Goal: Check status: Check status

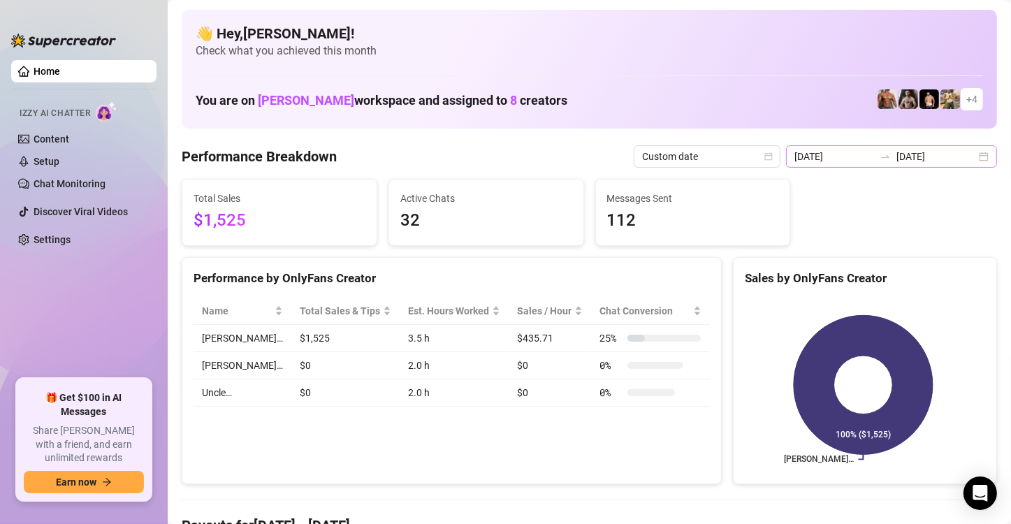
click at [888, 155] on div at bounding box center [885, 156] width 22 height 11
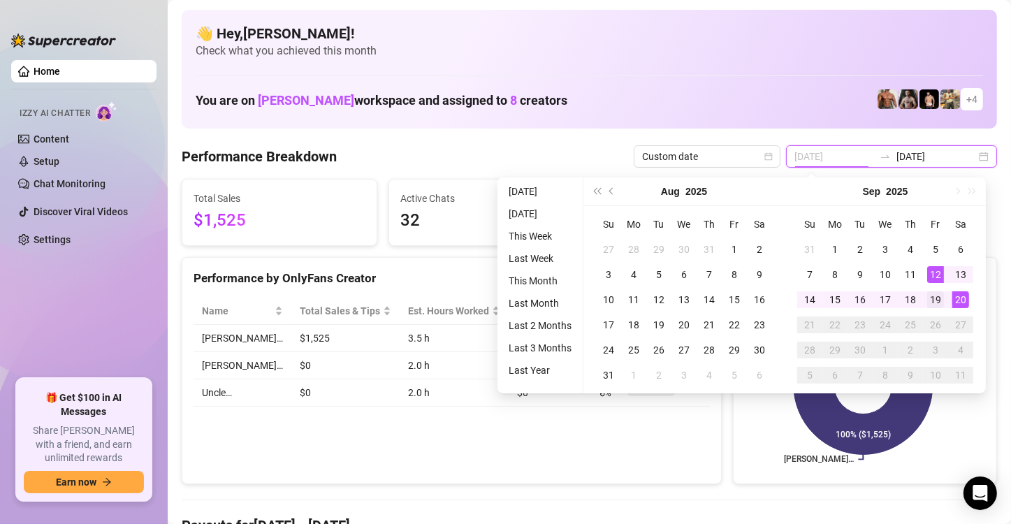
type input "[DATE]"
click at [936, 297] on div "19" at bounding box center [935, 299] width 17 height 17
click at [963, 303] on div "20" at bounding box center [960, 299] width 17 height 17
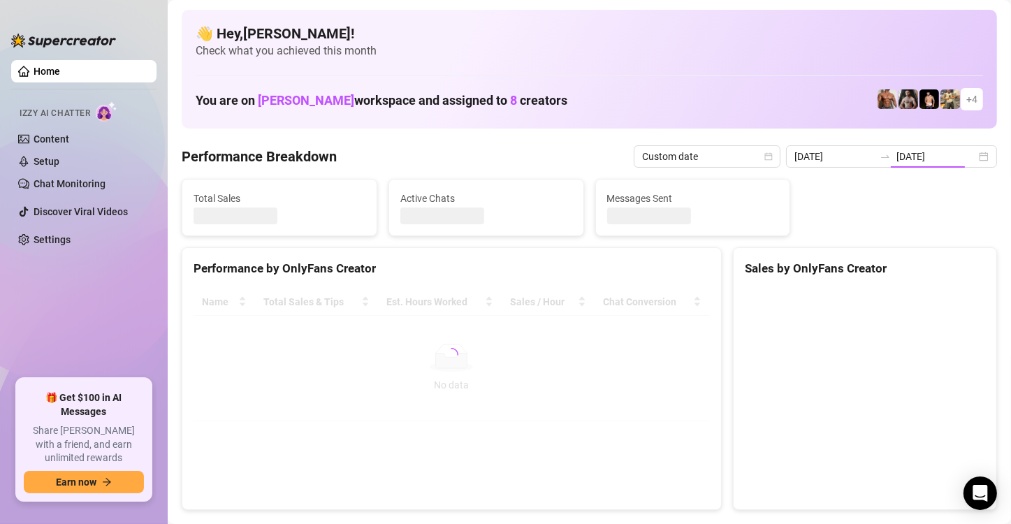
type input "[DATE]"
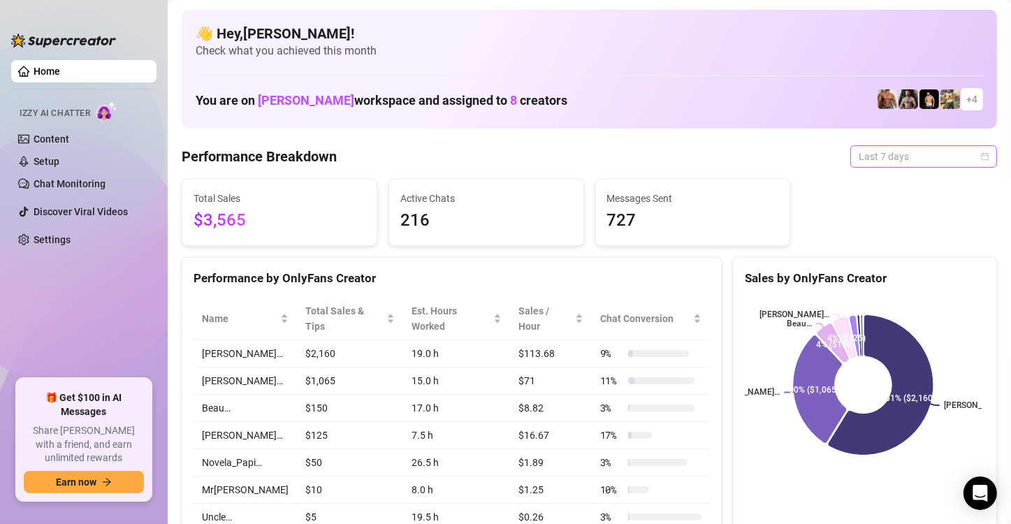
click at [885, 161] on span "Last 7 days" at bounding box center [924, 156] width 130 height 21
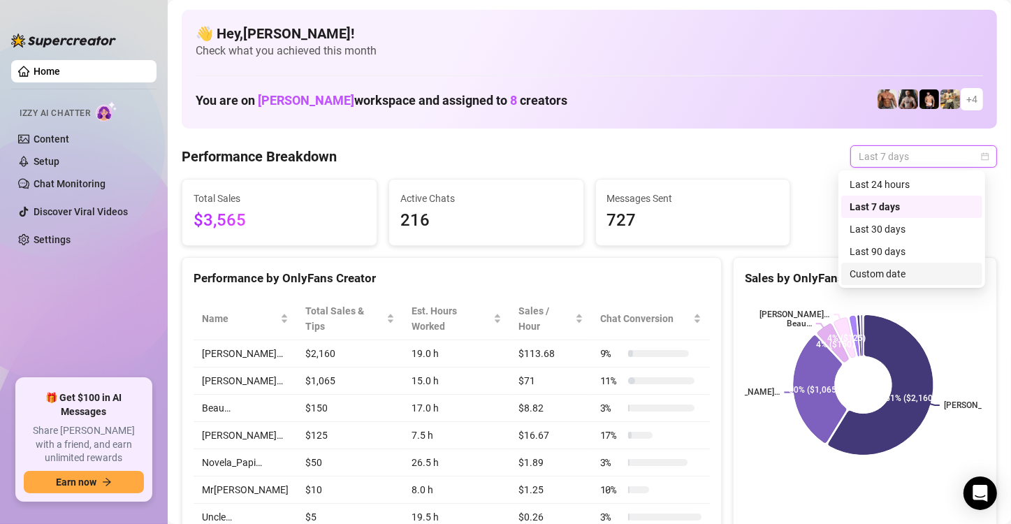
click at [885, 280] on div "Custom date" at bounding box center [912, 273] width 124 height 15
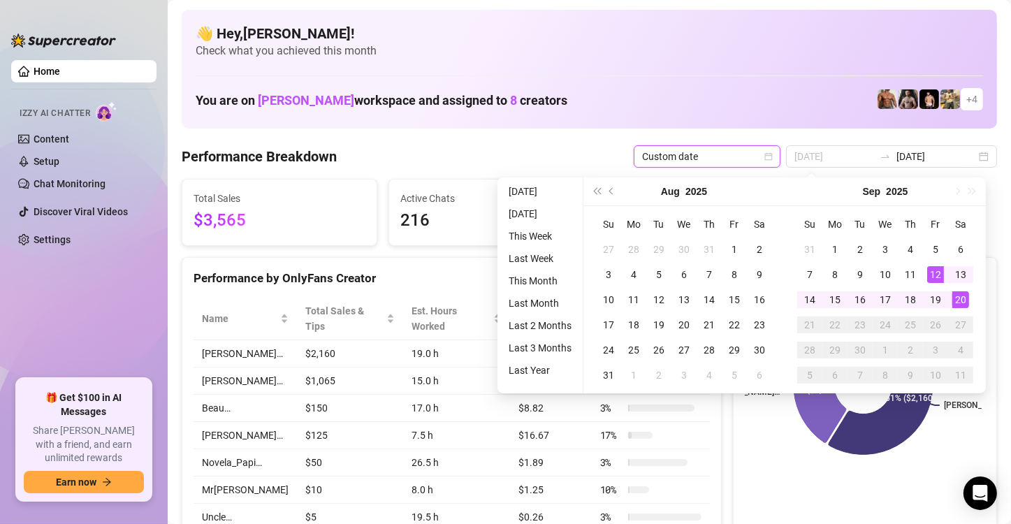
type input "[DATE]"
click at [964, 297] on div "20" at bounding box center [960, 299] width 17 height 17
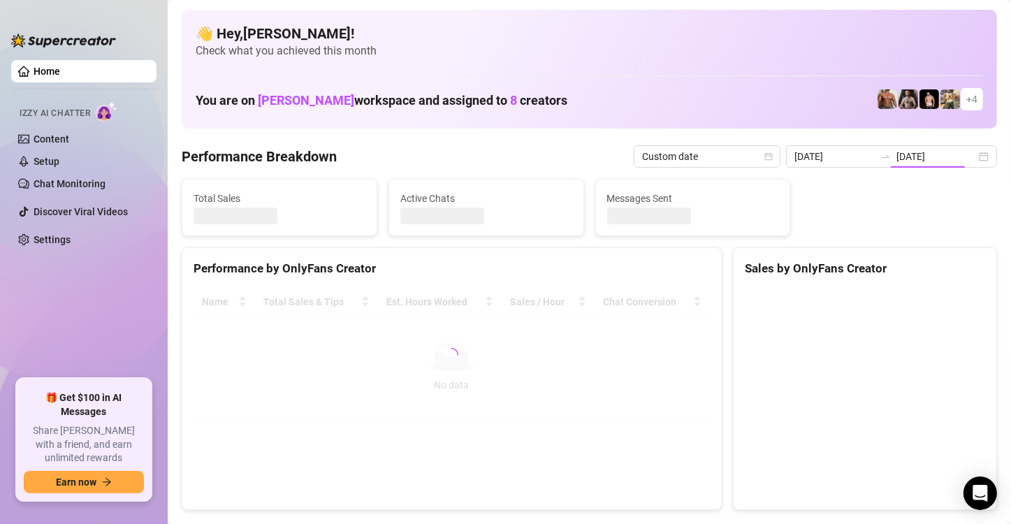
type input "[DATE]"
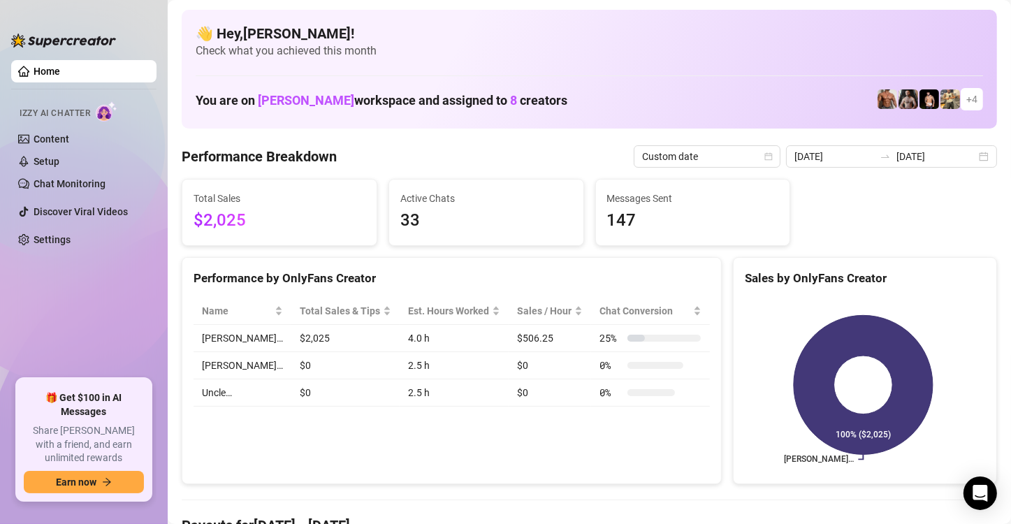
scroll to position [3, 0]
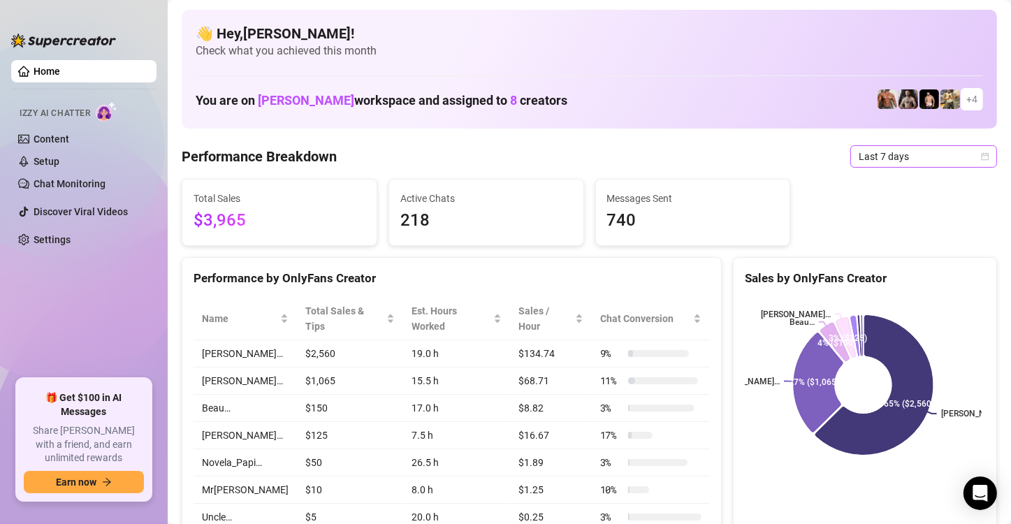
click at [880, 150] on span "Last 7 days" at bounding box center [924, 156] width 130 height 21
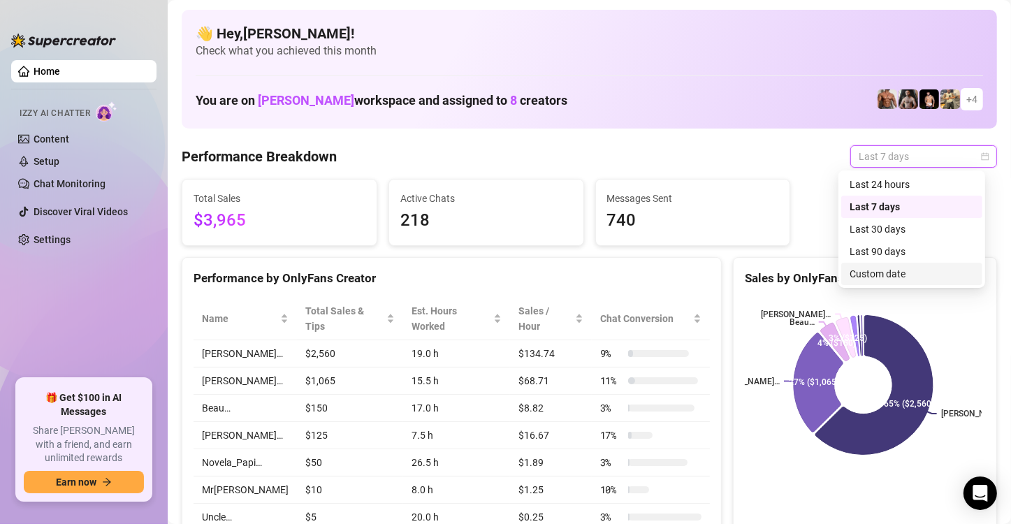
click at [876, 277] on div "Custom date" at bounding box center [912, 273] width 124 height 15
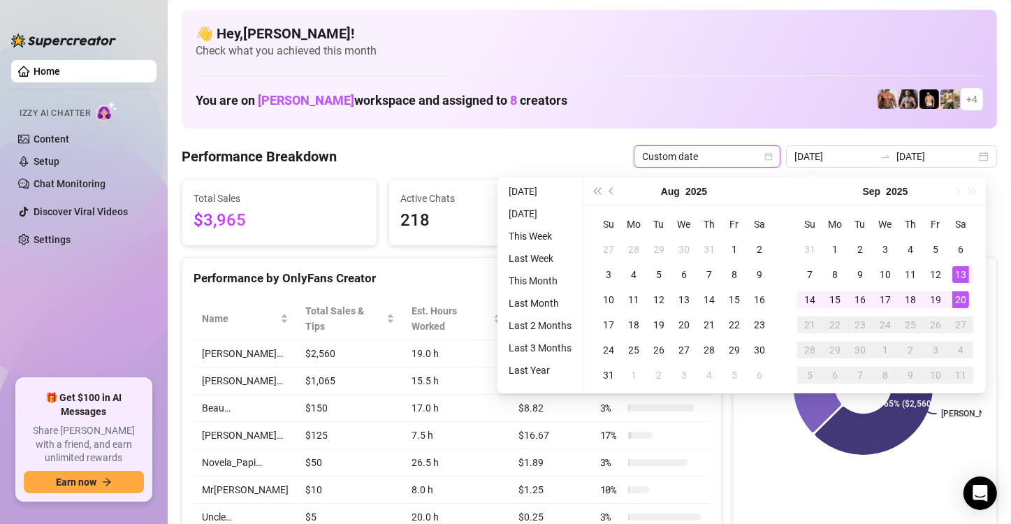
type input "[DATE]"
click at [959, 299] on div "20" at bounding box center [960, 299] width 17 height 17
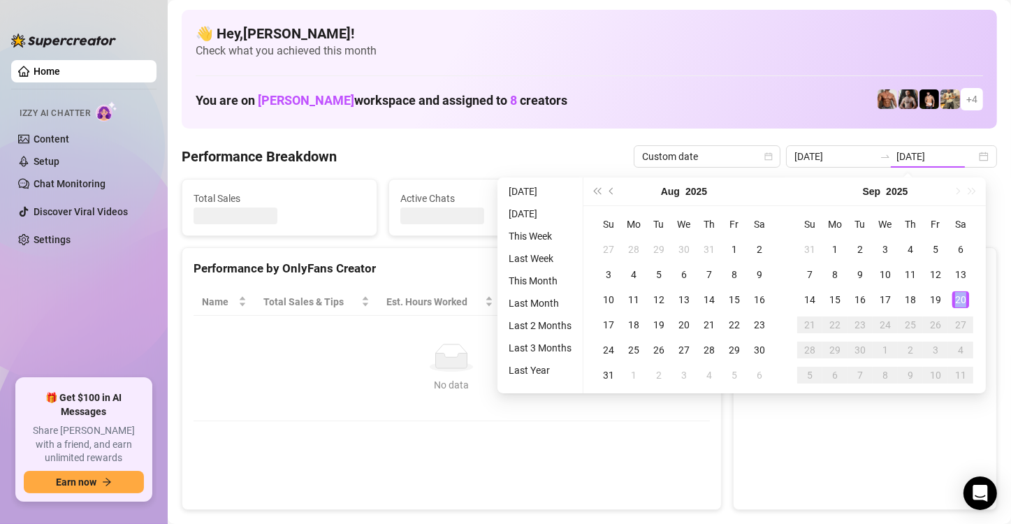
type input "[DATE]"
